Goal: Information Seeking & Learning: Find specific page/section

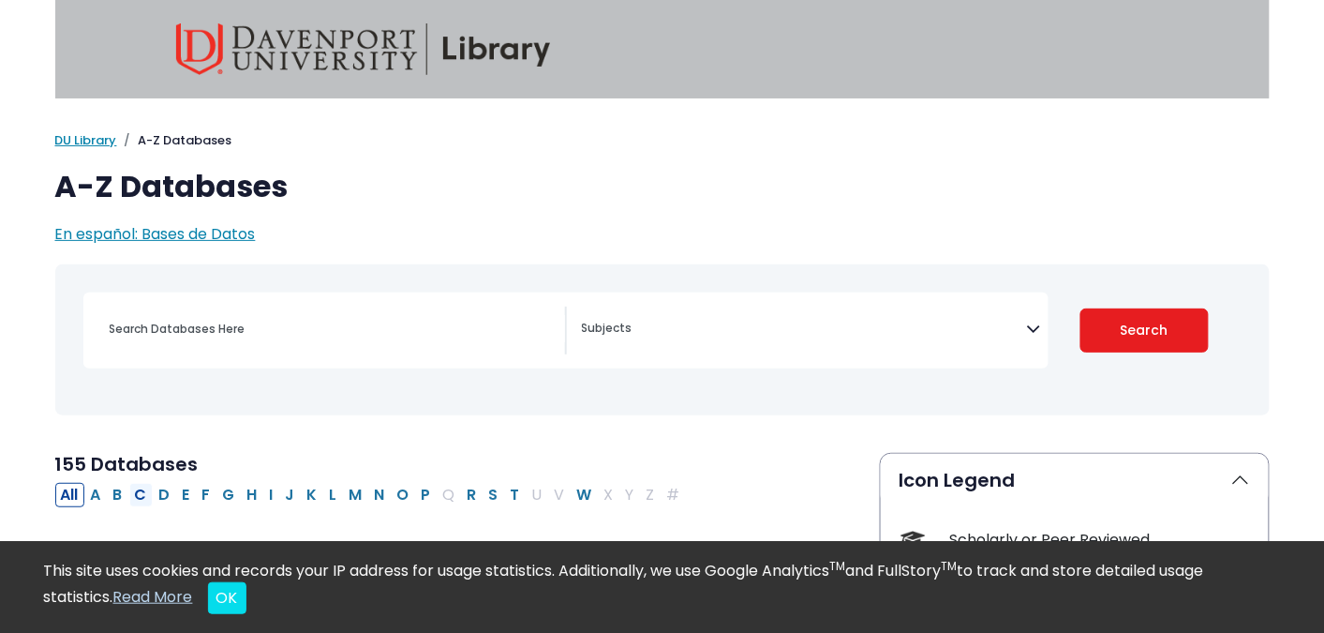
click at [143, 492] on button "C" at bounding box center [140, 495] width 23 height 24
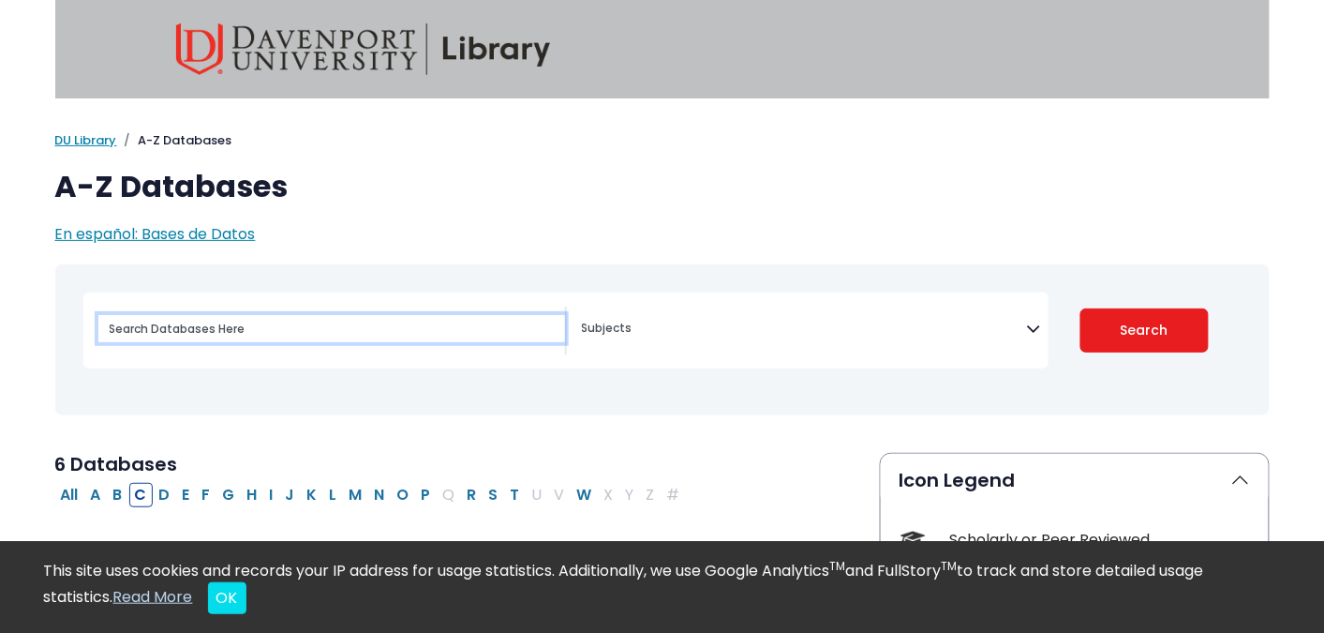
click at [217, 327] on input "Search database by title or keyword" at bounding box center [331, 328] width 467 height 27
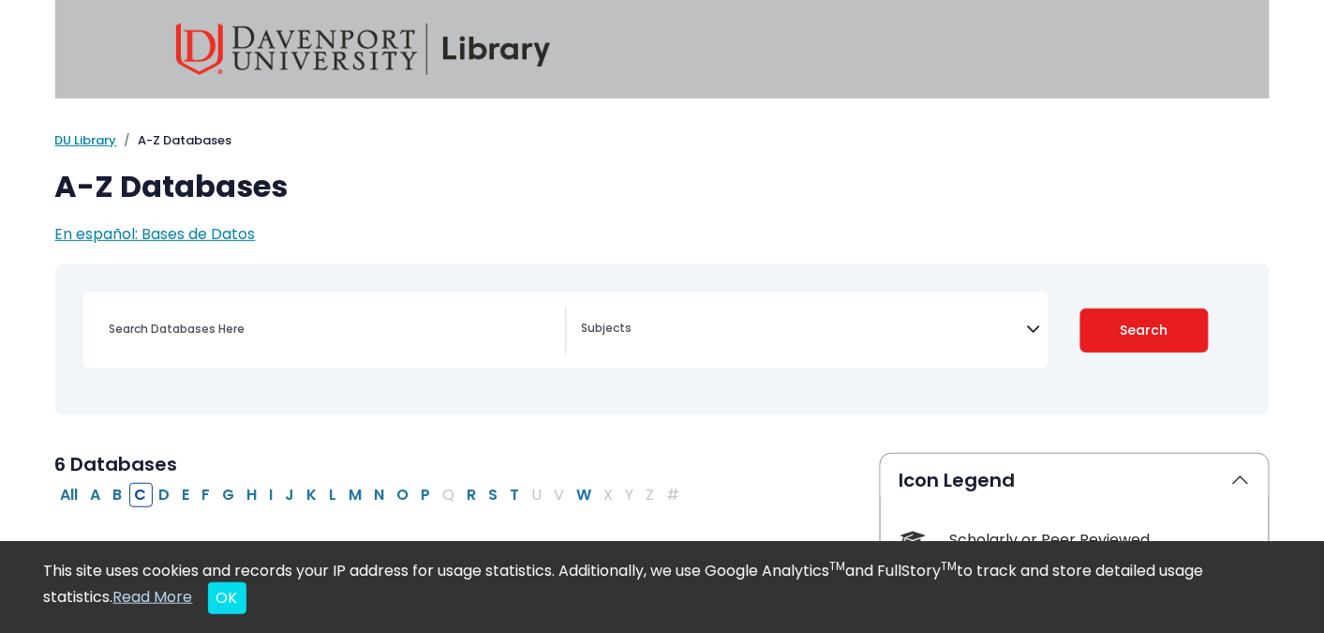
click at [725, 323] on textarea "Search" at bounding box center [804, 329] width 445 height 15
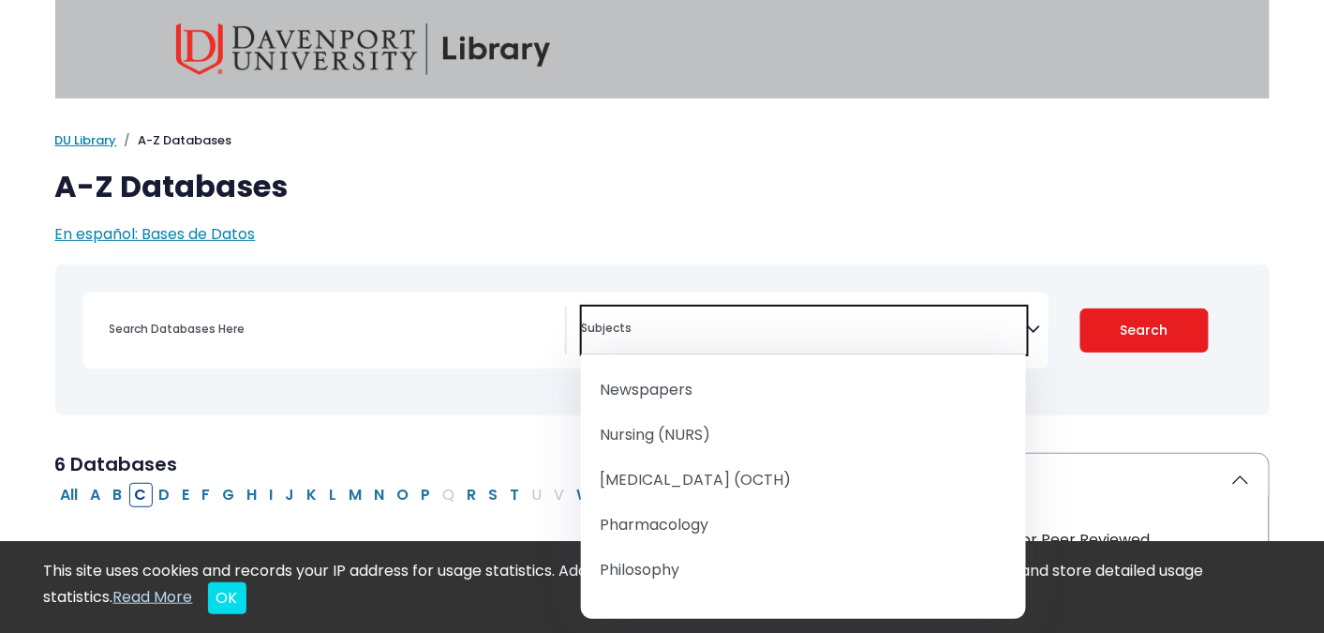
scroll to position [1775, 0]
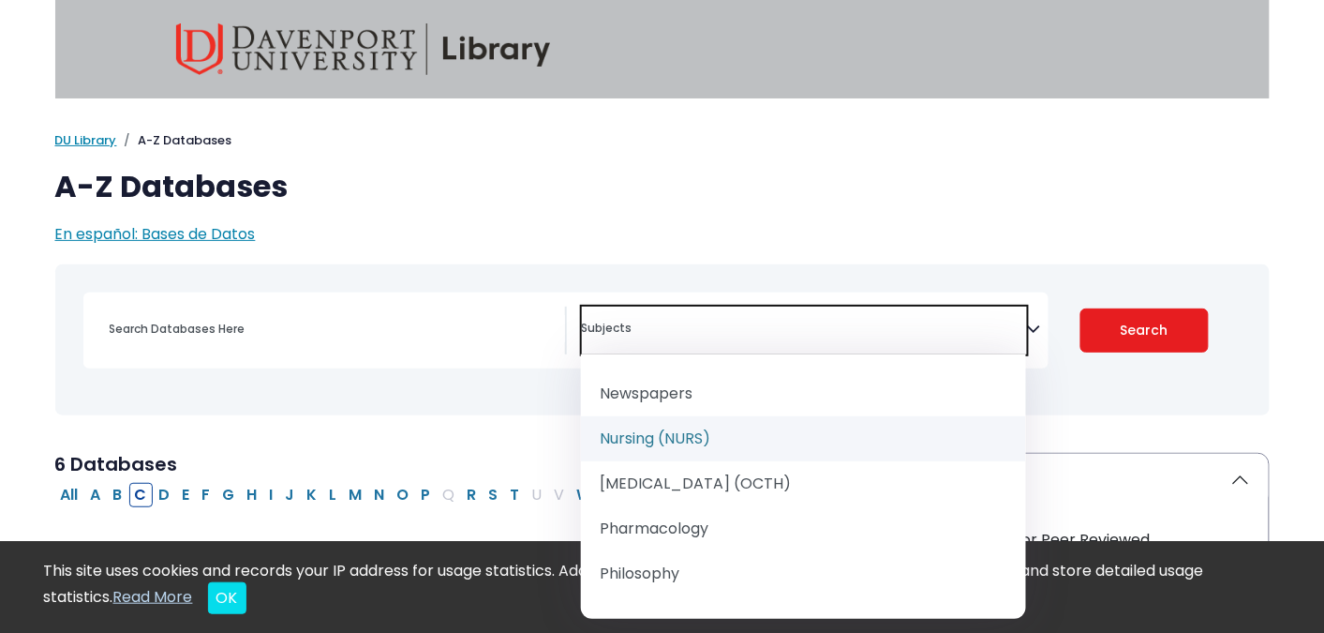
select select "219076"
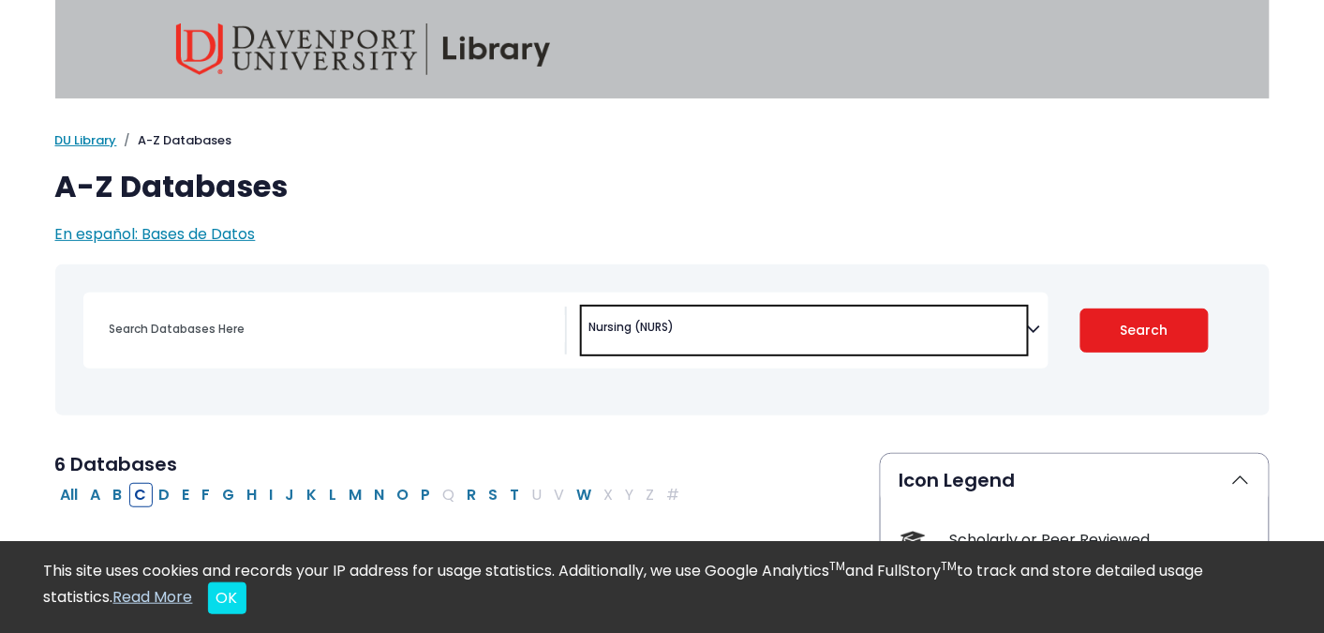
scroll to position [945, 0]
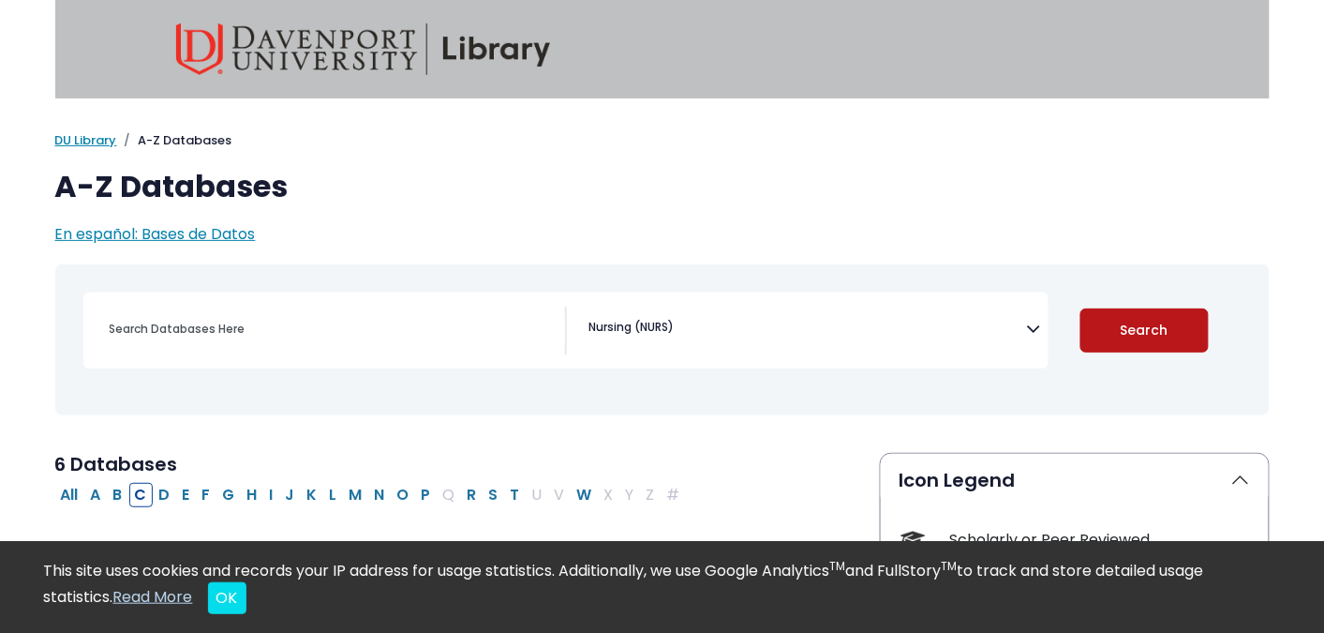
click at [1129, 338] on button "Search" at bounding box center [1145, 330] width 128 height 44
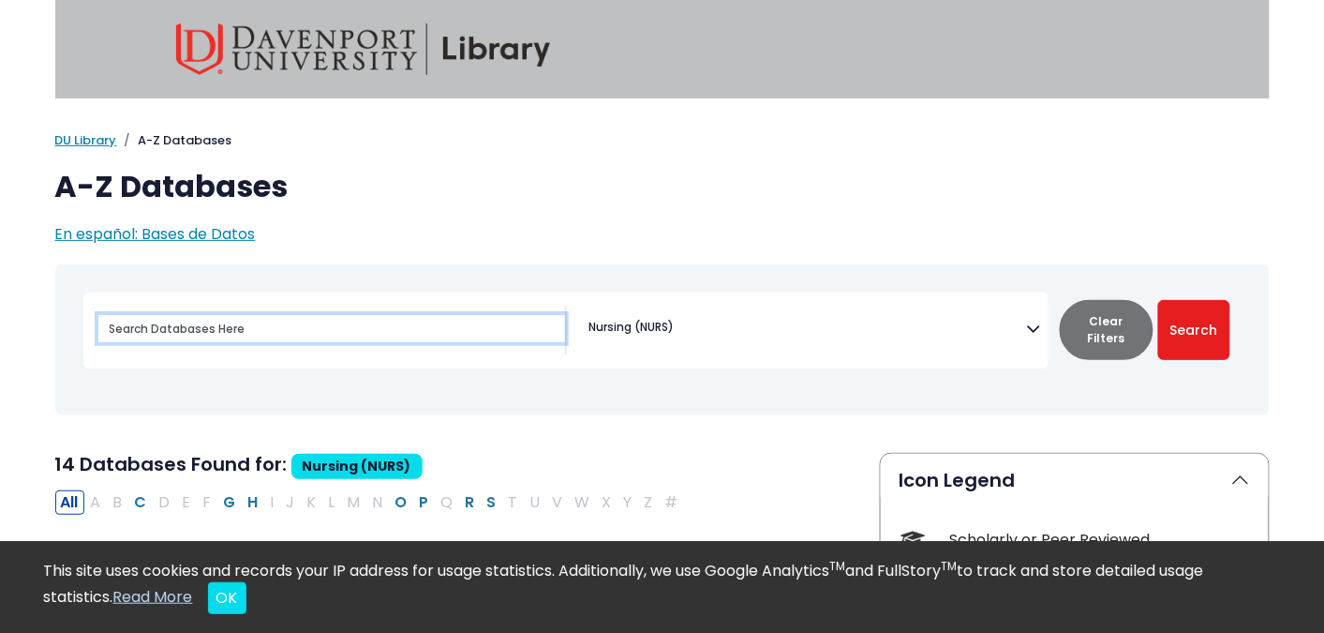
click at [329, 332] on input "Search database by title or keyword" at bounding box center [331, 328] width 467 height 27
type input "somatic knowledge"
click at [1159, 300] on button "Search" at bounding box center [1195, 330] width 72 height 60
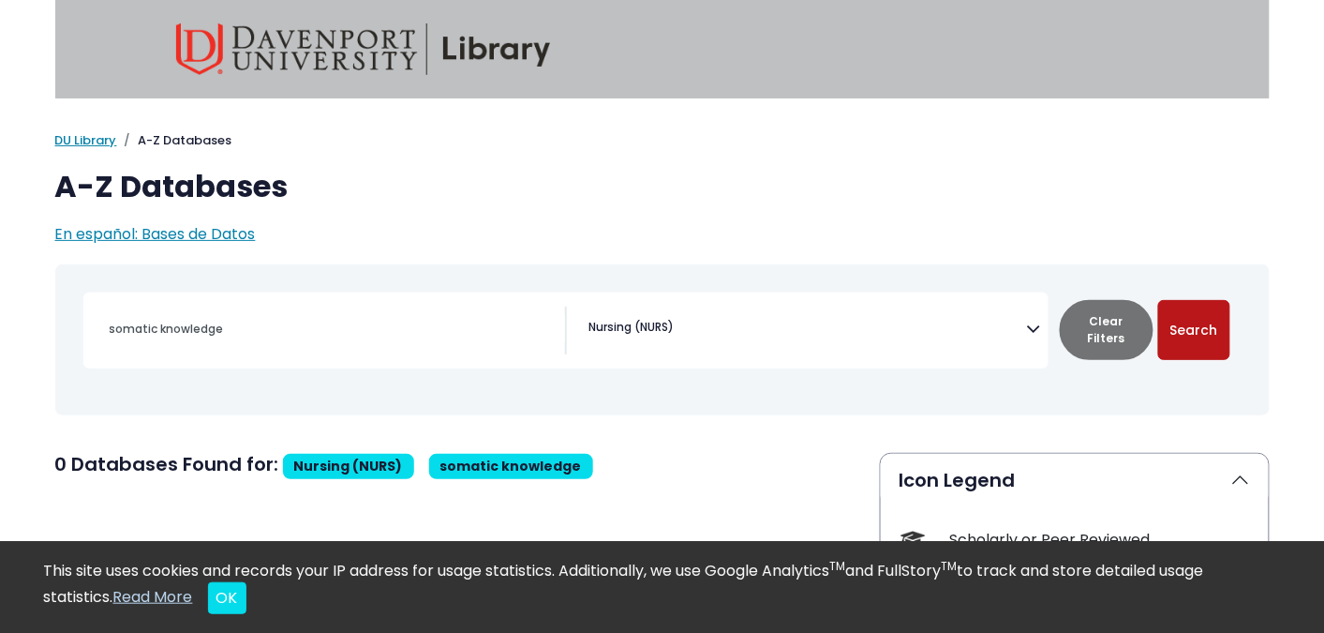
click at [1191, 326] on button "Search" at bounding box center [1195, 330] width 72 height 60
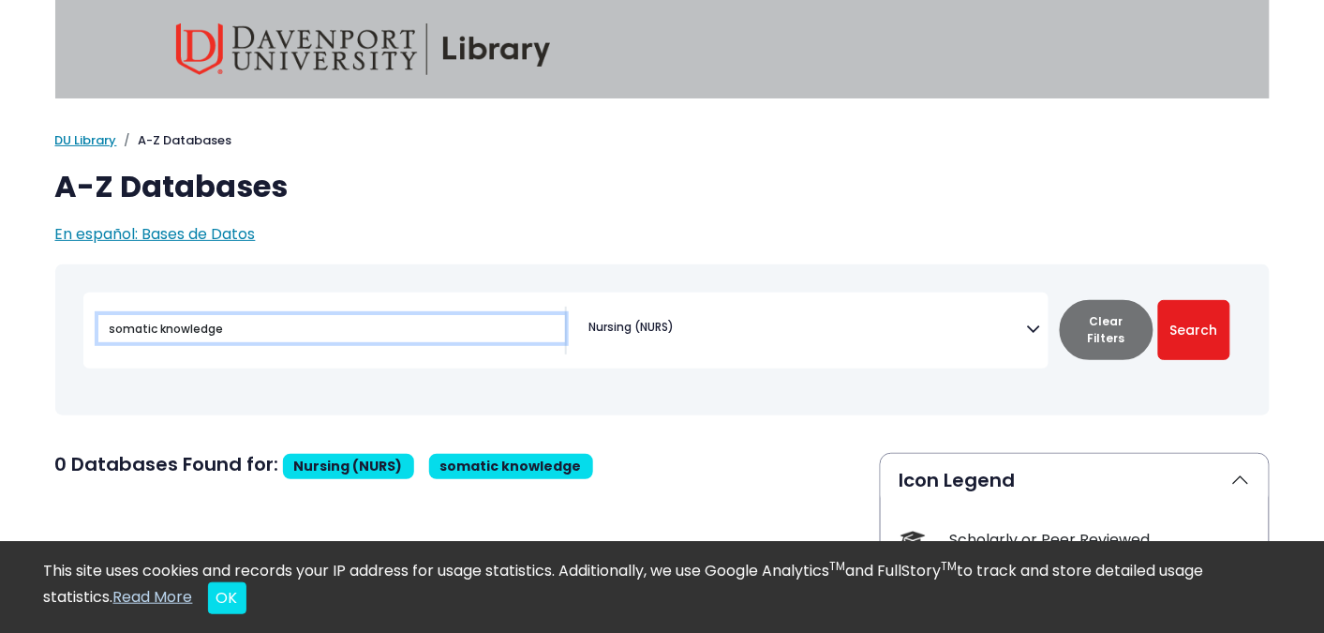
drag, startPoint x: 121, startPoint y: 341, endPoint x: 23, endPoint y: 341, distance: 97.5
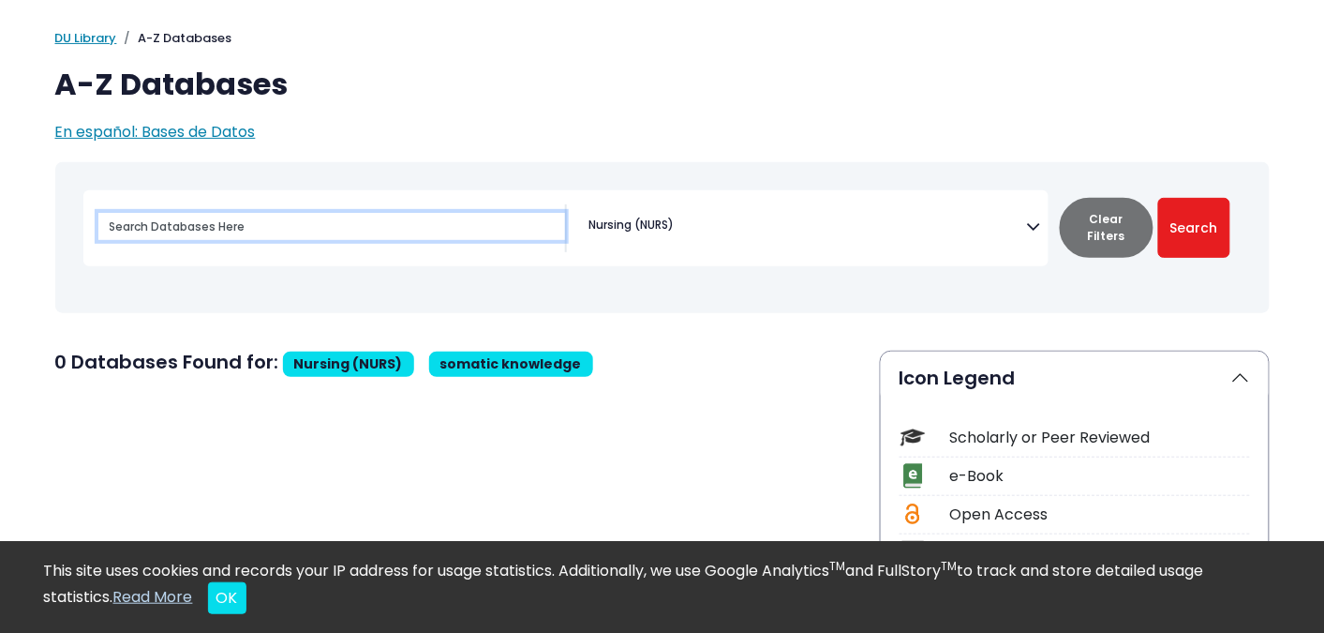
scroll to position [197, 0]
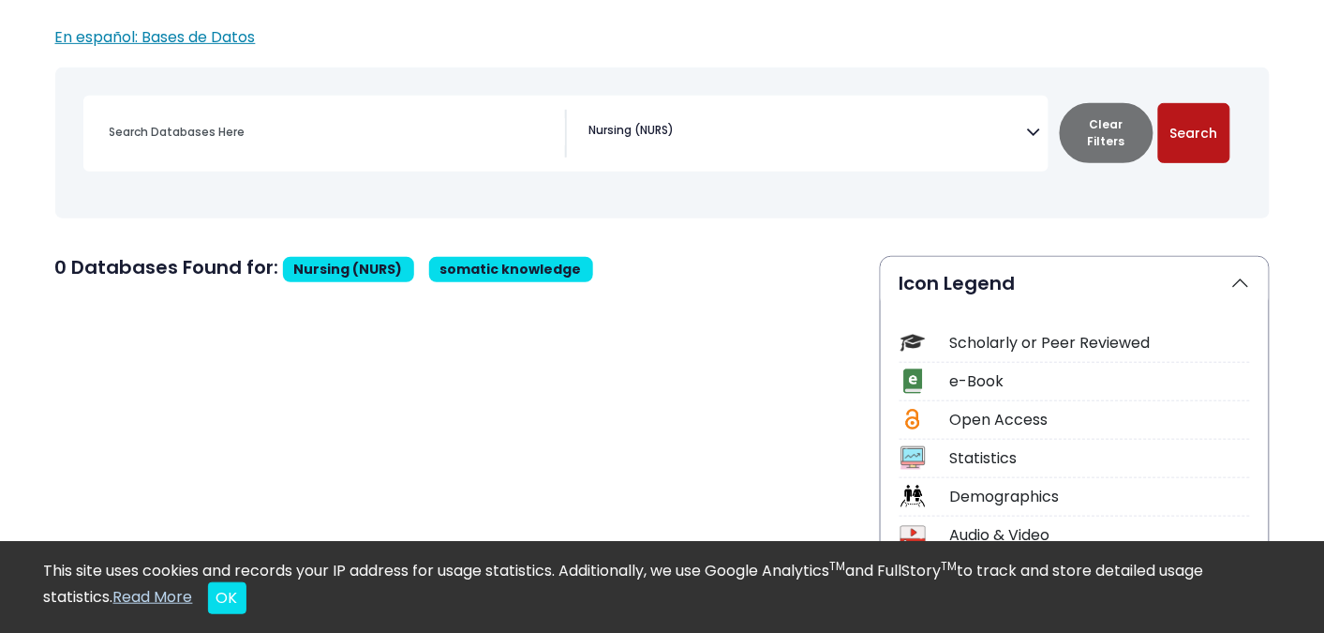
click at [1186, 139] on button "Search" at bounding box center [1195, 133] width 72 height 60
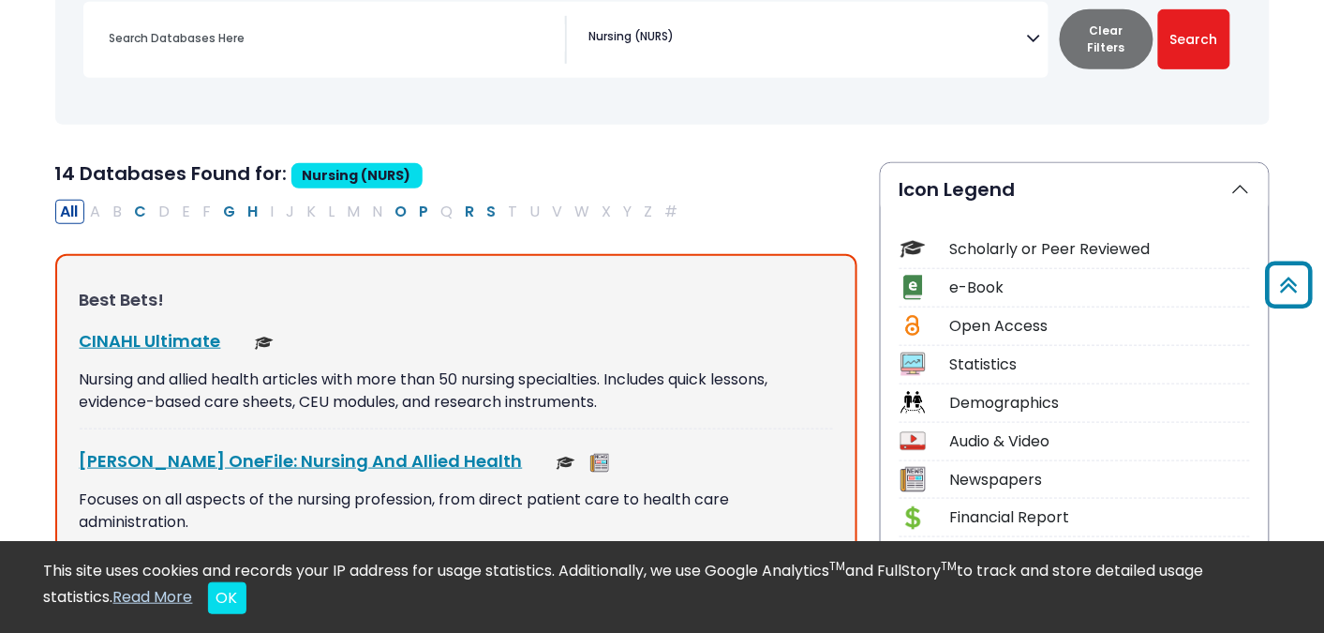
scroll to position [98, 0]
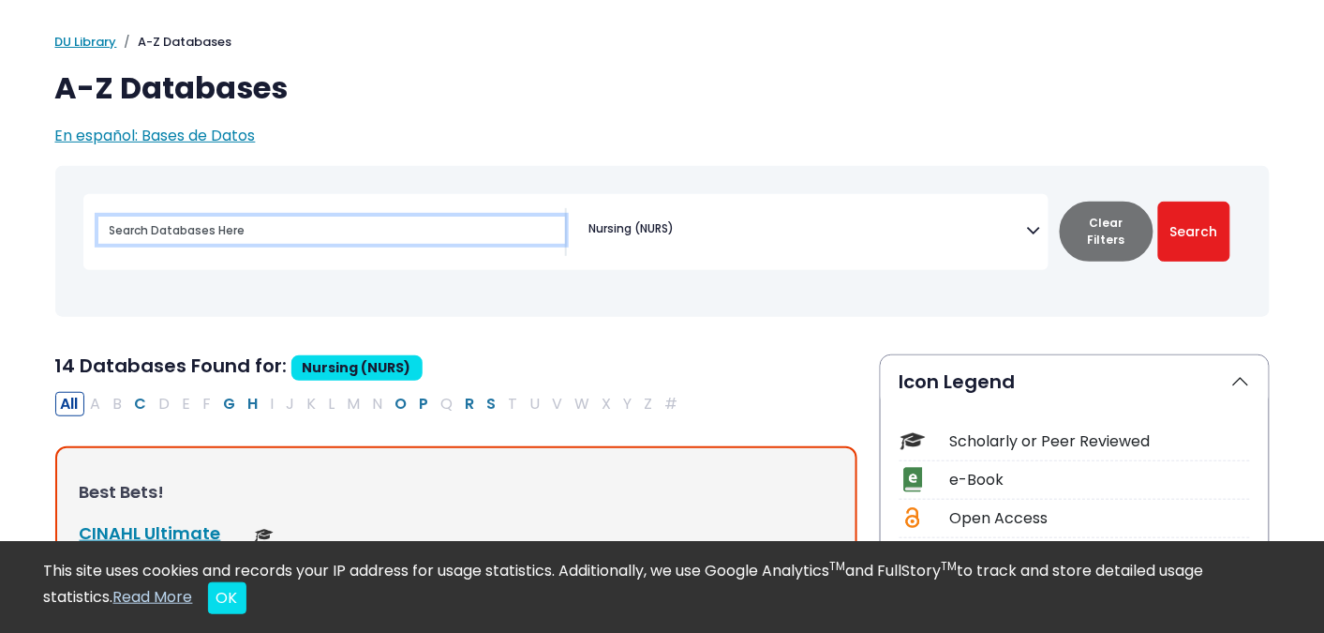
click at [213, 227] on input "Search database by title or keyword" at bounding box center [331, 230] width 467 height 27
click at [1159, 202] on button "Search" at bounding box center [1195, 232] width 72 height 60
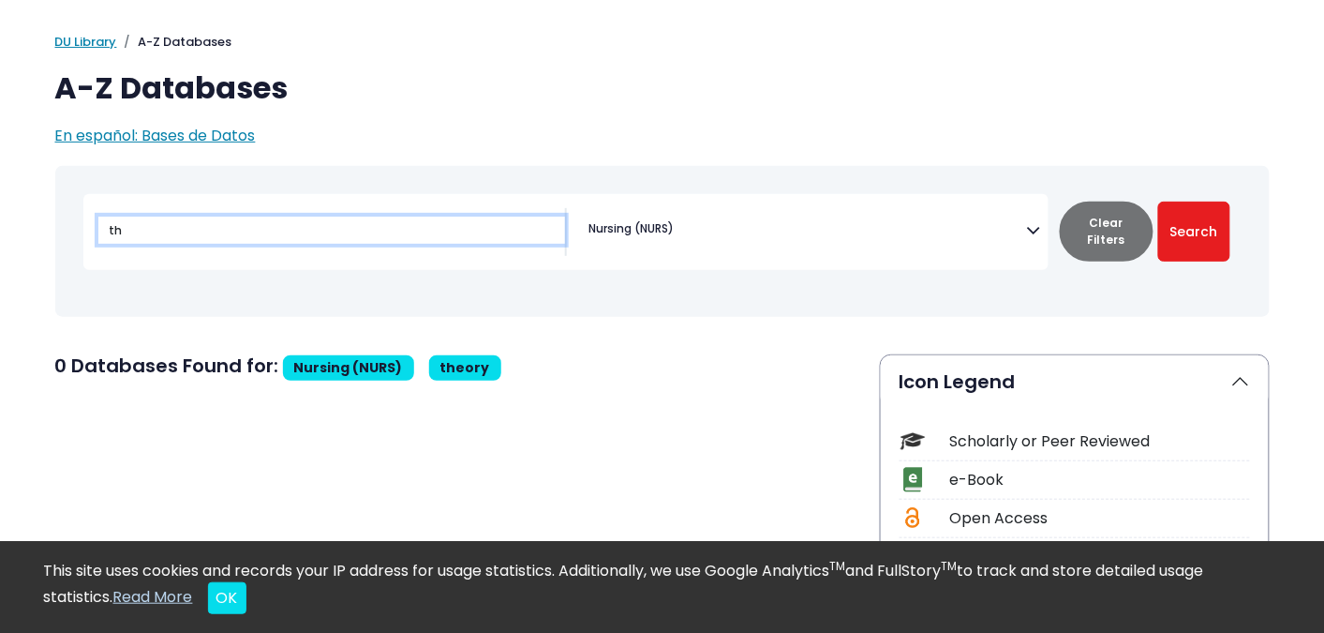
type input "t"
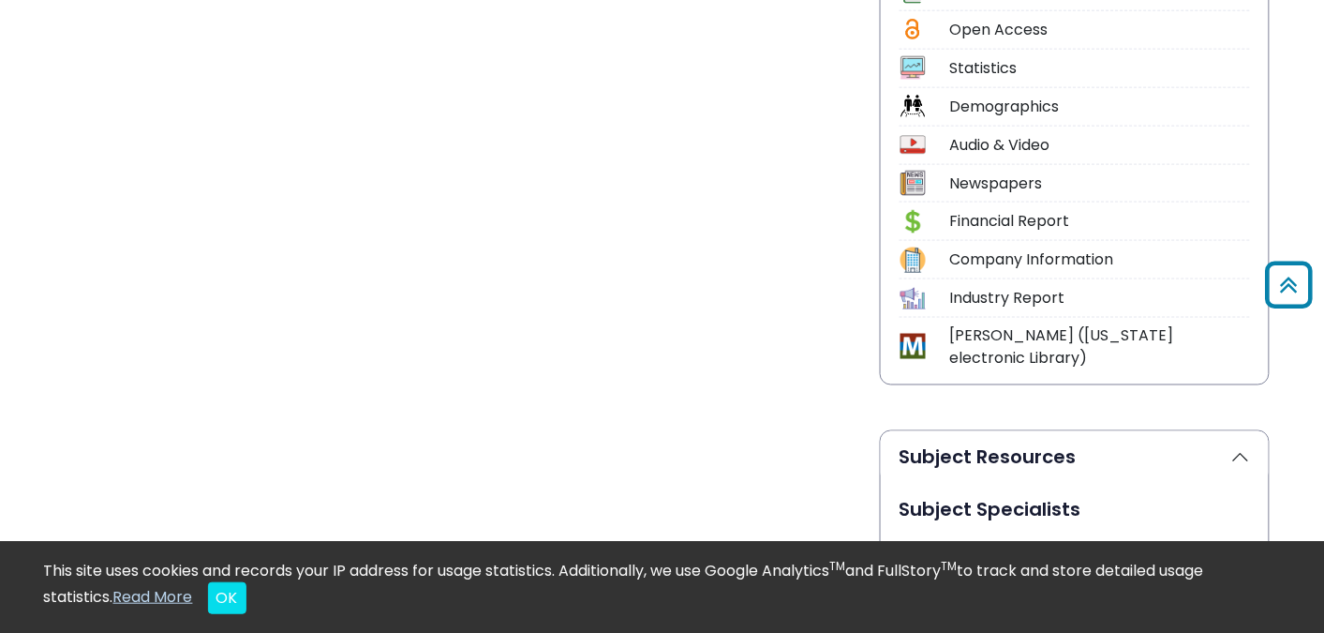
scroll to position [295, 0]
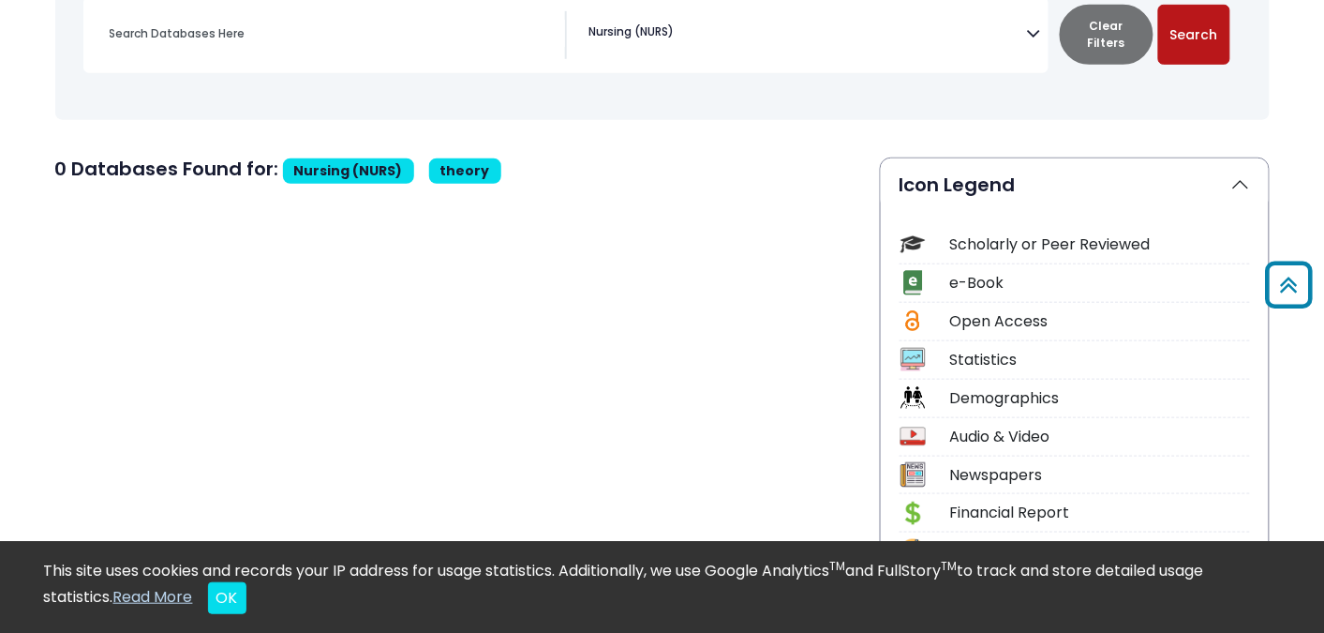
drag, startPoint x: 1204, startPoint y: 42, endPoint x: 1178, endPoint y: 61, distance: 31.5
click at [1203, 42] on button "Search" at bounding box center [1195, 35] width 72 height 60
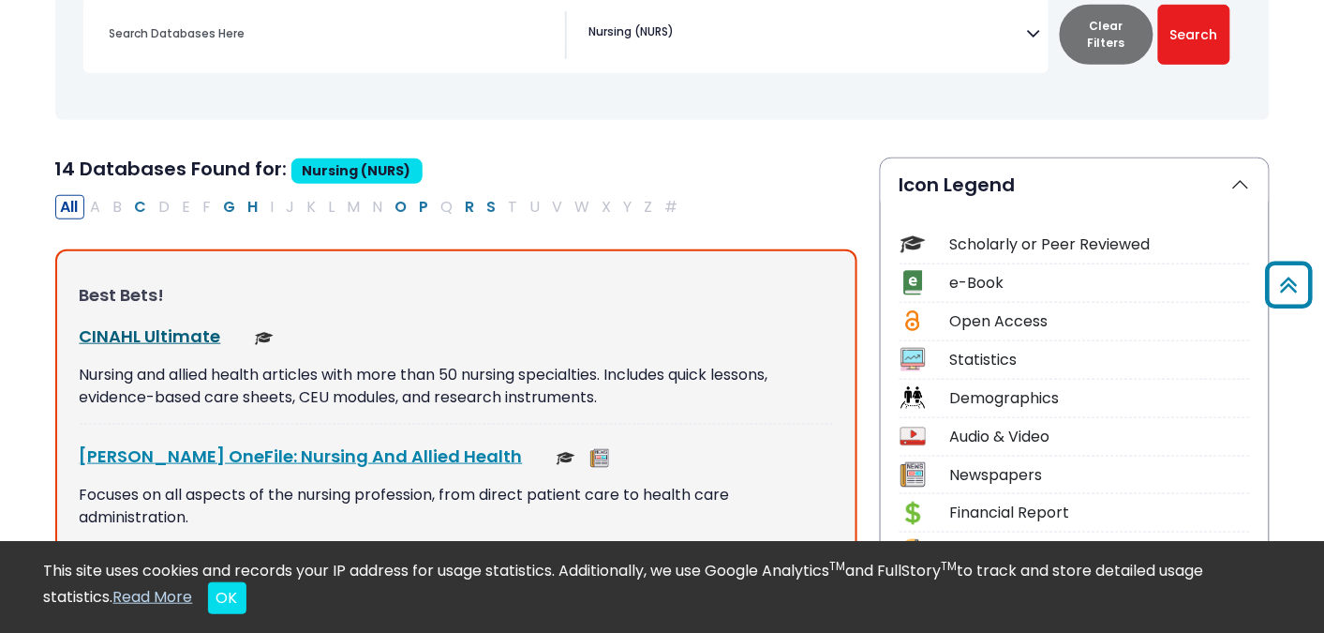
click at [171, 324] on link "CINAHL Ultimate This link opens in a new window" at bounding box center [151, 335] width 142 height 23
